Goal: Information Seeking & Learning: Learn about a topic

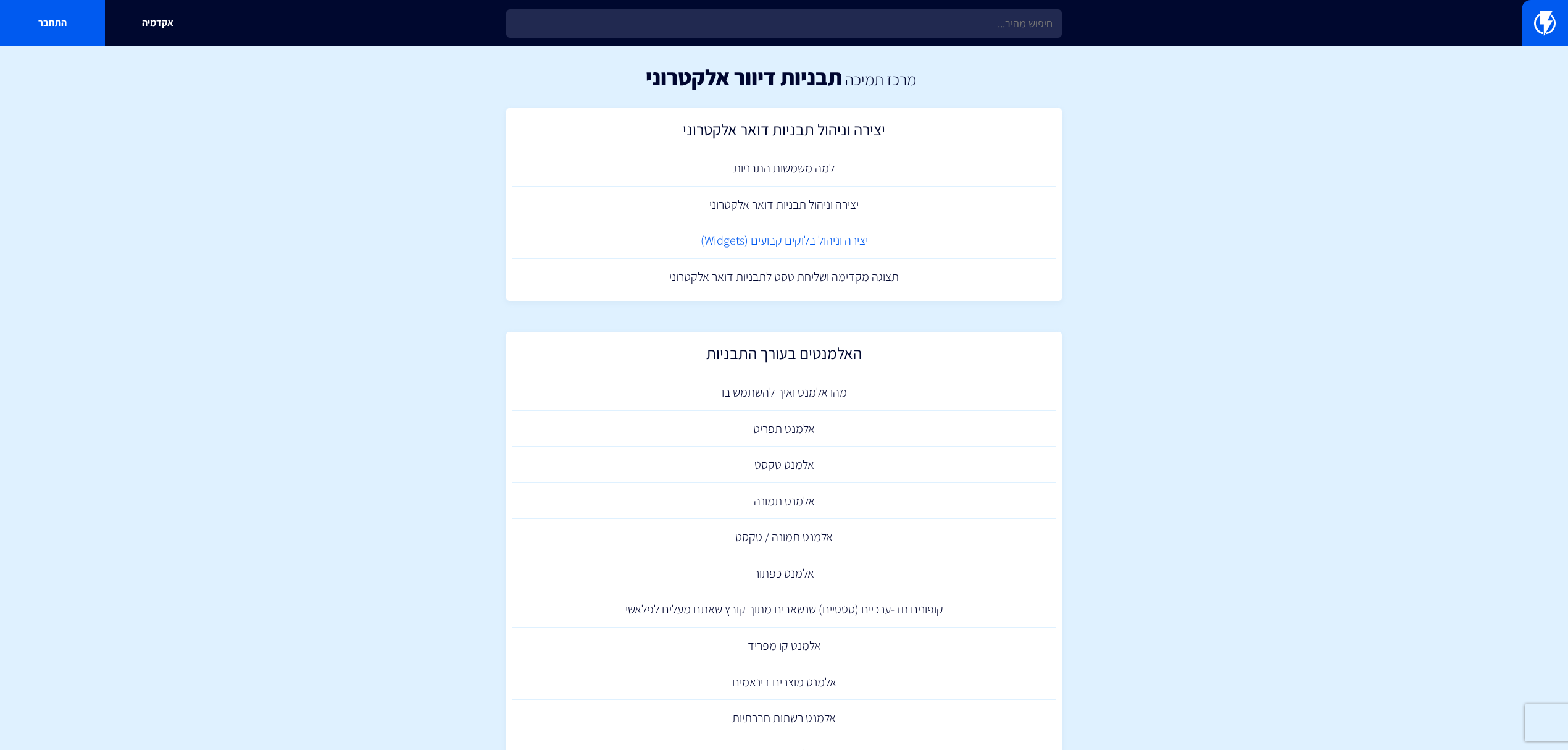
click at [902, 233] on link "יצירה וניהול בלוקים קבועים (Widgets)" at bounding box center [784, 241] width 543 height 37
click at [1544, 30] on img at bounding box center [1545, 22] width 21 height 24
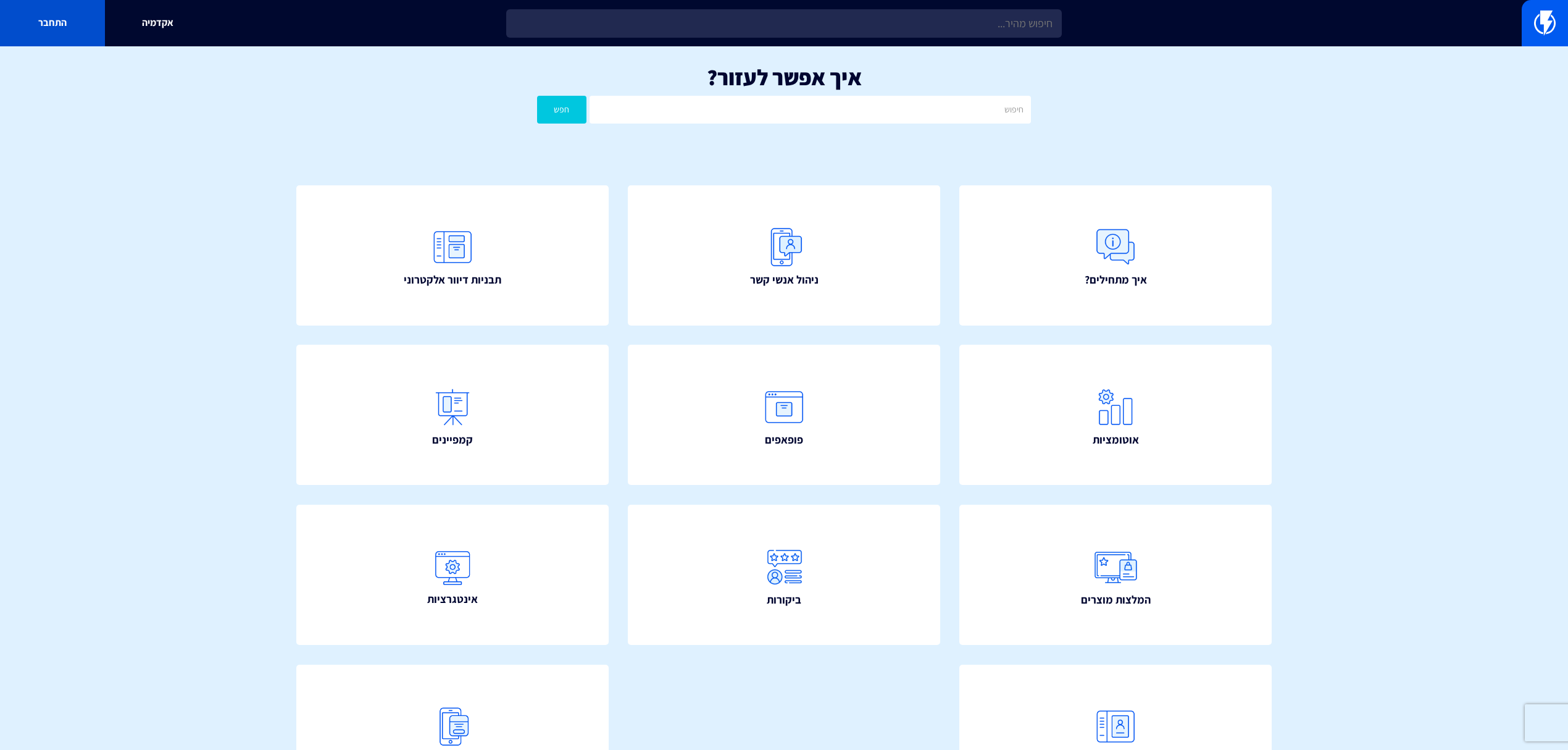
click at [62, 19] on link "התחבר" at bounding box center [52, 23] width 105 height 47
